Goal: Task Accomplishment & Management: Manage account settings

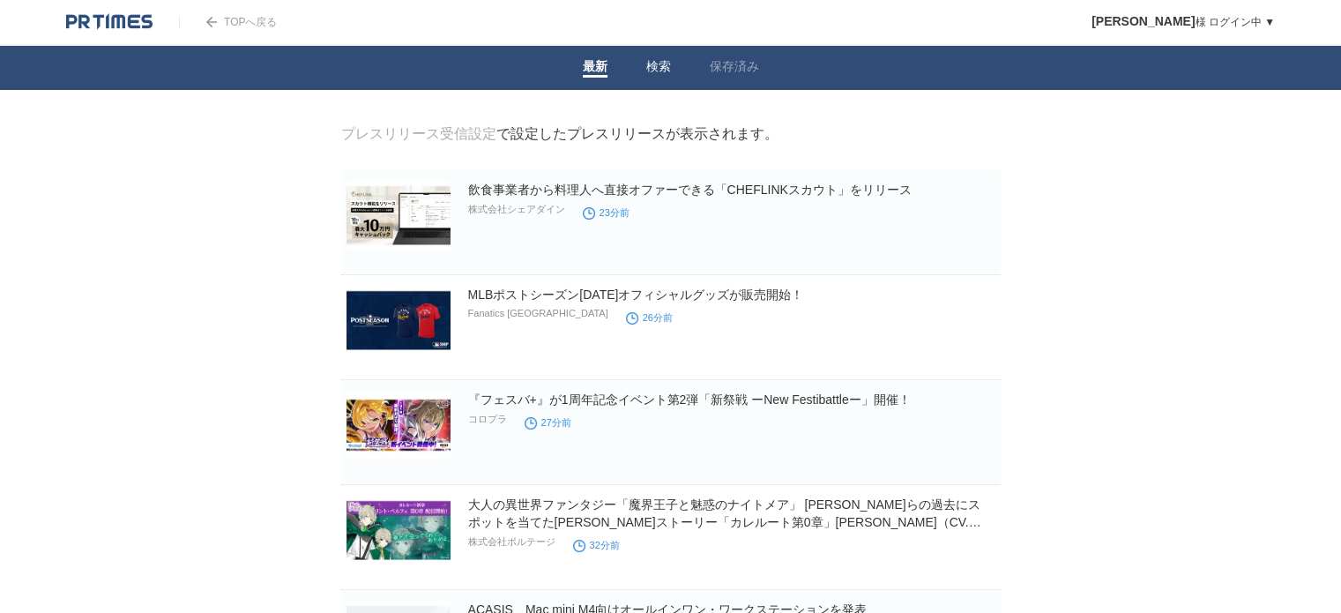
click at [656, 63] on link "検索" at bounding box center [658, 68] width 25 height 19
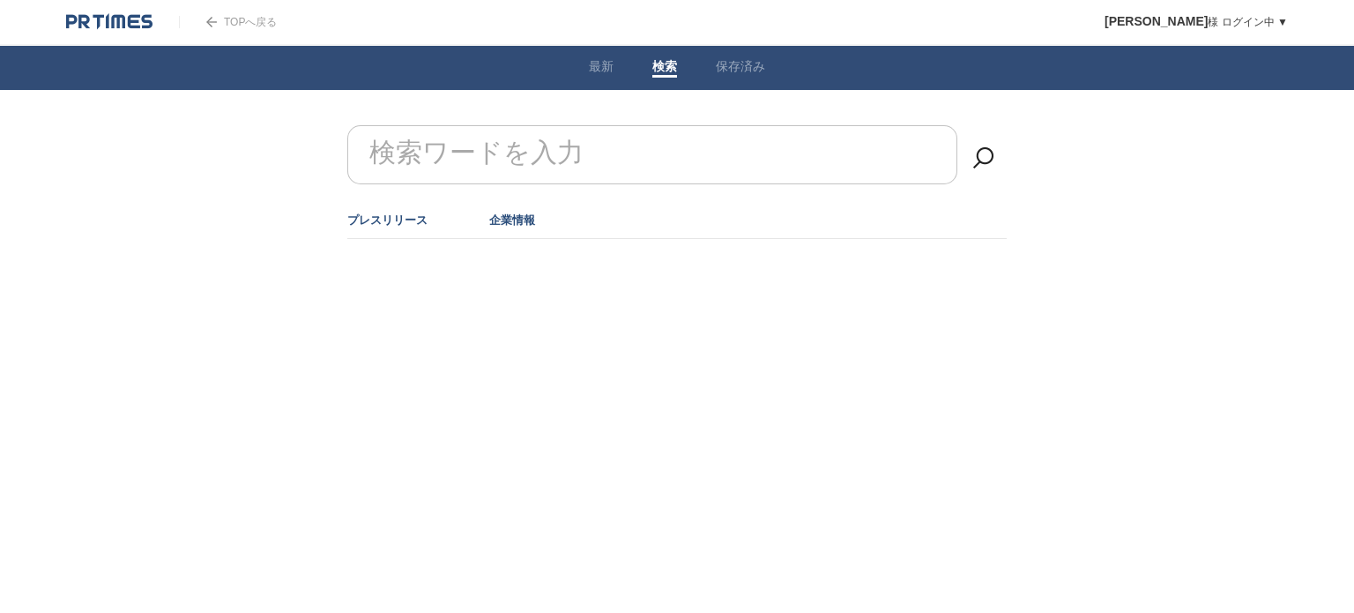
click at [504, 224] on link "企業情報" at bounding box center [512, 219] width 46 height 13
click at [603, 64] on link "最新" at bounding box center [601, 68] width 25 height 19
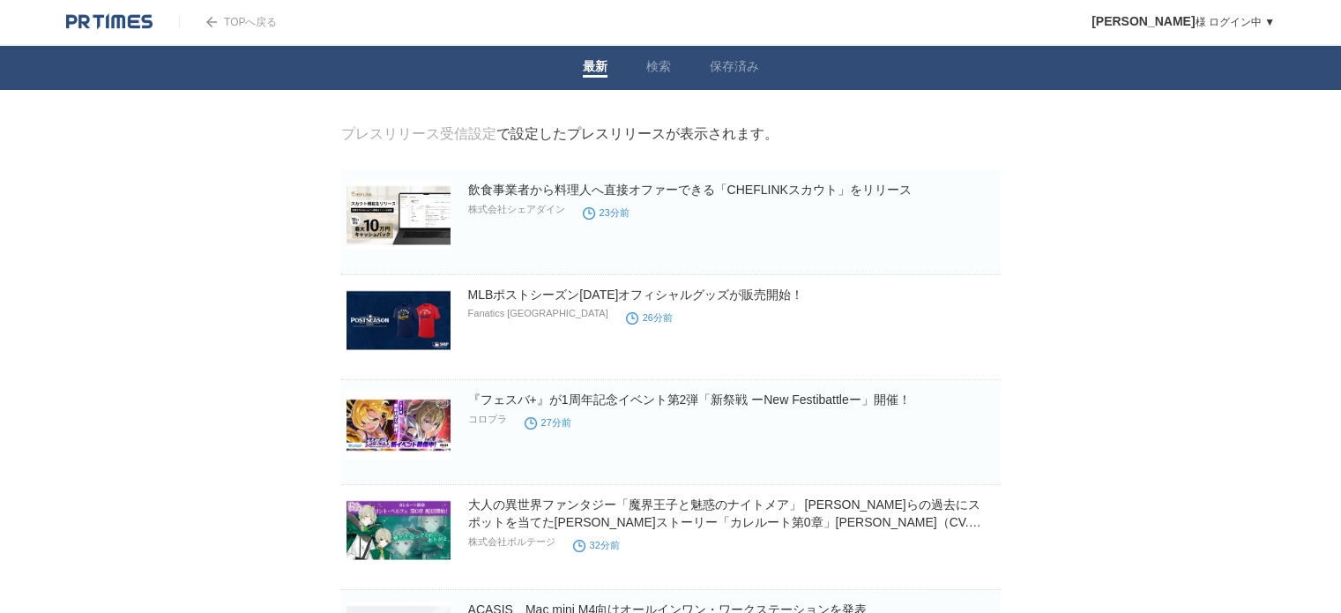
click at [222, 24] on link "TOPへ戻る" at bounding box center [228, 22] width 98 height 12
click at [406, 130] on link "プレスリリース受信設定" at bounding box center [418, 133] width 155 height 15
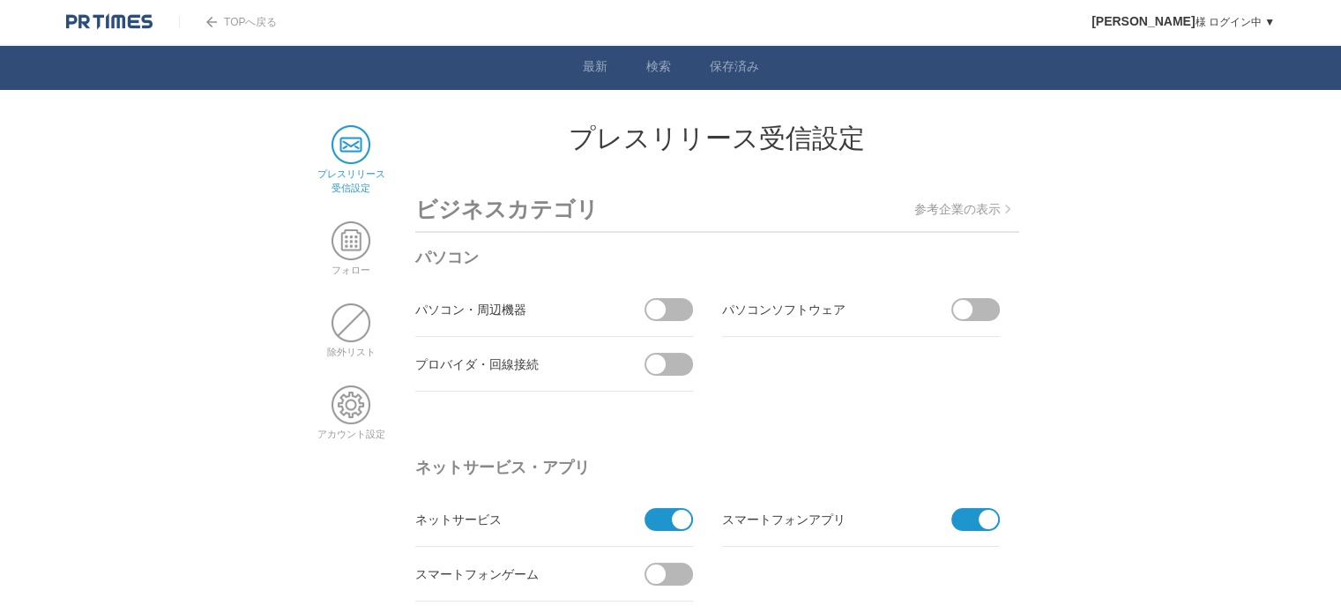
click at [222, 23] on link "TOPへ戻る" at bounding box center [228, 22] width 98 height 12
